Goal: Find specific page/section

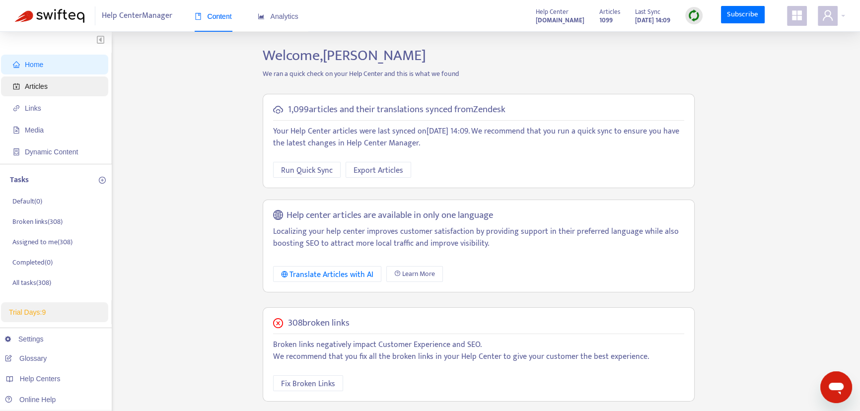
click at [61, 85] on span "Articles" at bounding box center [56, 86] width 87 height 20
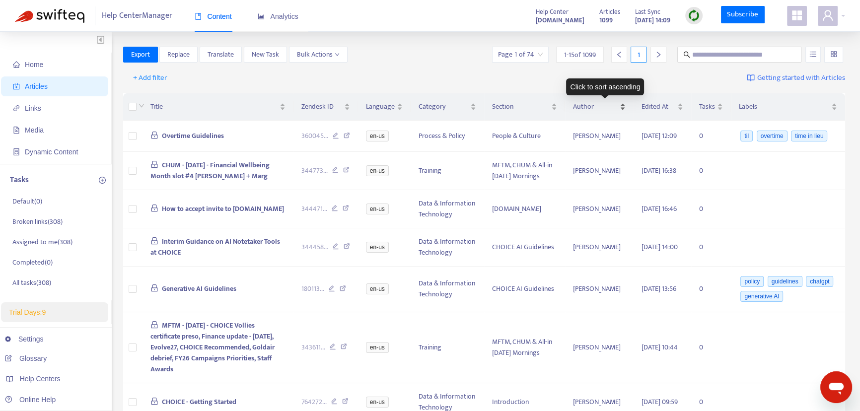
click at [623, 108] on div "Author" at bounding box center [599, 106] width 53 height 11
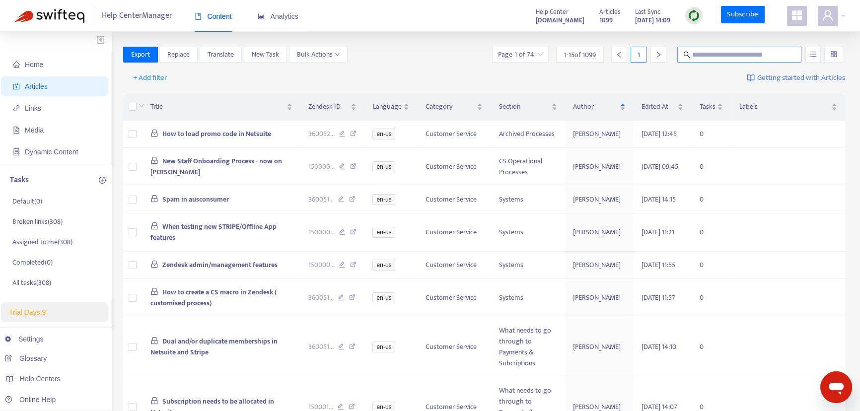
click at [694, 54] on input "text" at bounding box center [739, 54] width 95 height 11
type input "***"
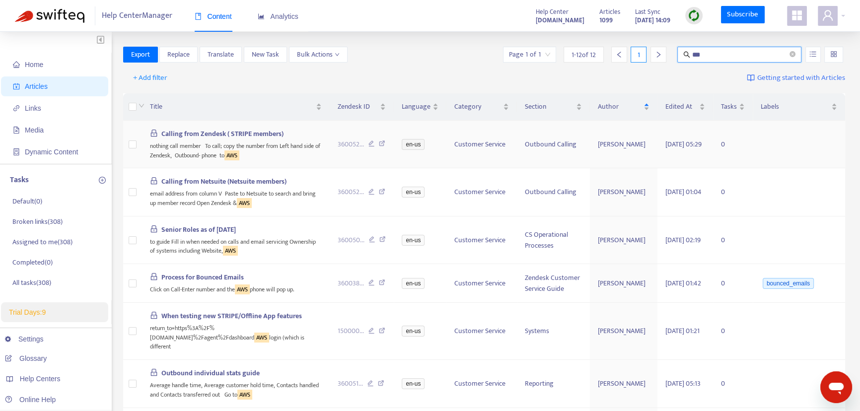
click at [253, 139] on span "Calling from Zendesk ( STRIPE members)" at bounding box center [222, 133] width 122 height 11
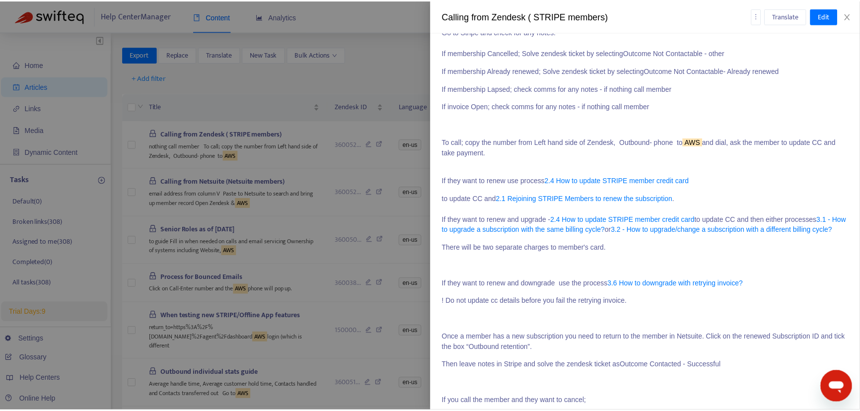
scroll to position [180, 0]
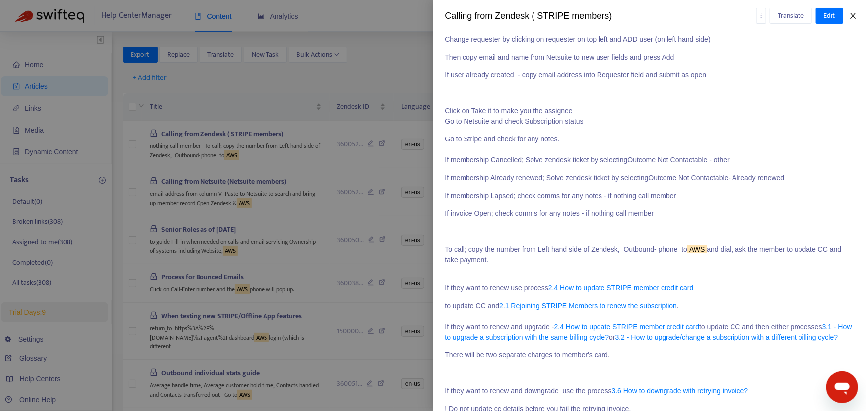
click at [851, 14] on icon "close" at bounding box center [853, 16] width 8 height 8
